Goal: Task Accomplishment & Management: Use online tool/utility

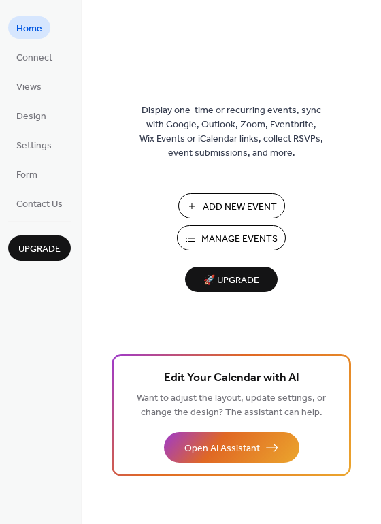
click at [251, 246] on span "Manage Events" at bounding box center [240, 239] width 76 height 14
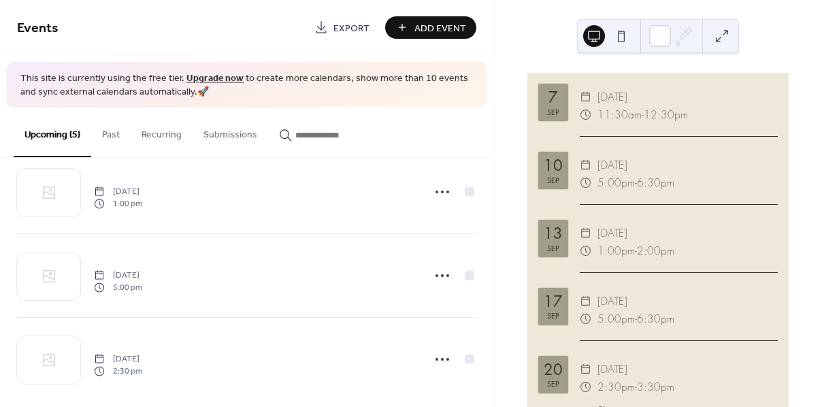
scroll to position [210, 0]
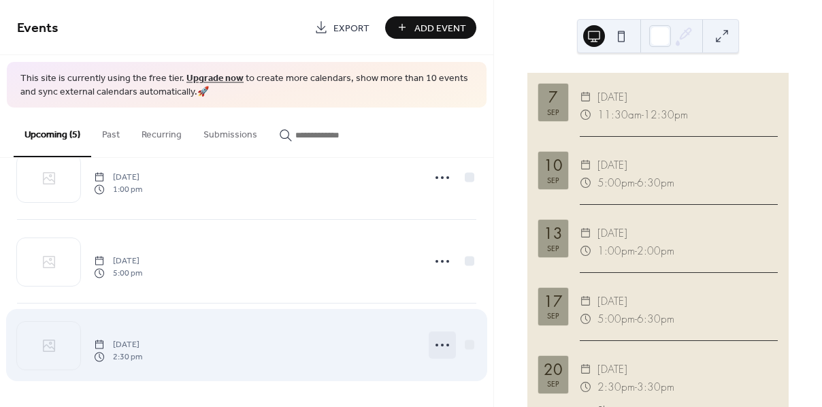
click at [441, 344] on icon at bounding box center [443, 345] width 22 height 22
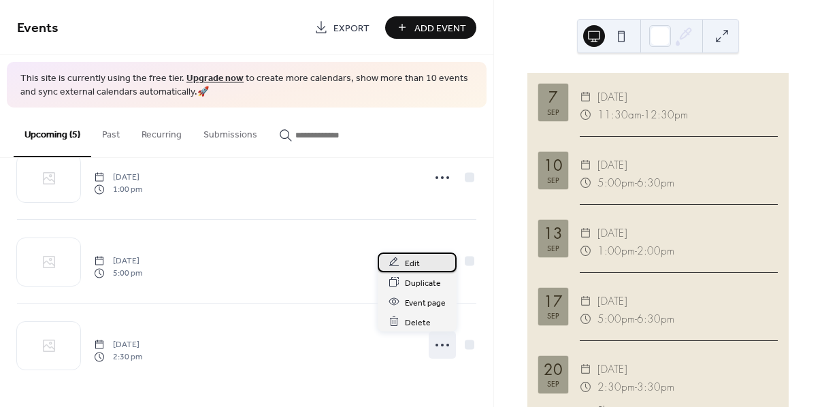
click at [436, 261] on div "Edit" at bounding box center [417, 263] width 79 height 20
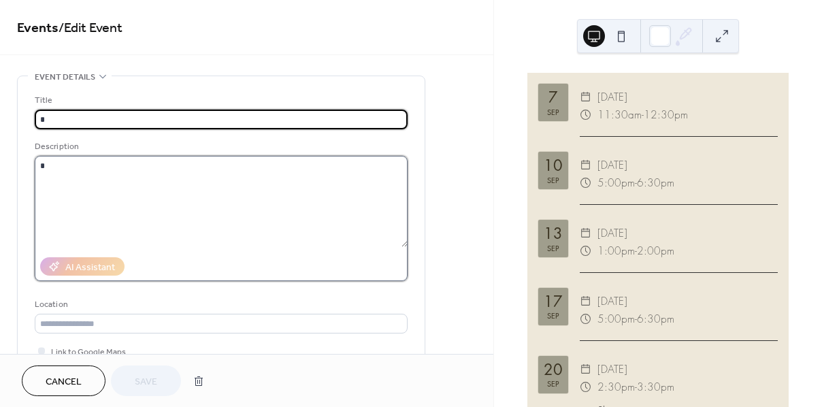
click at [254, 181] on textarea at bounding box center [221, 201] width 373 height 91
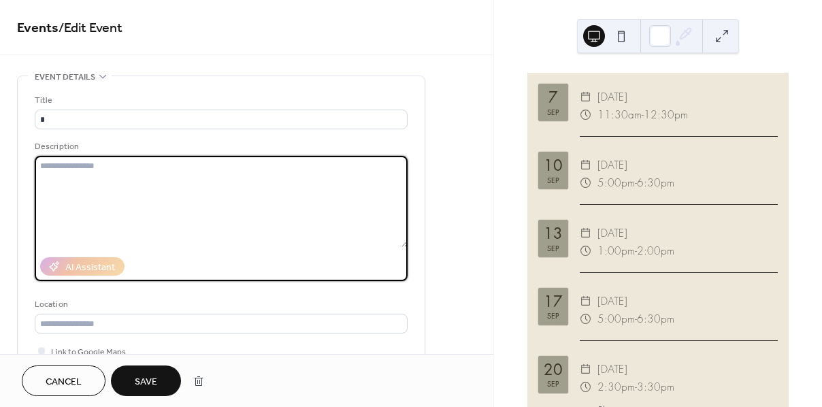
click at [157, 379] on span "Save" at bounding box center [146, 382] width 22 height 14
